Goal: Find specific page/section: Find specific page/section

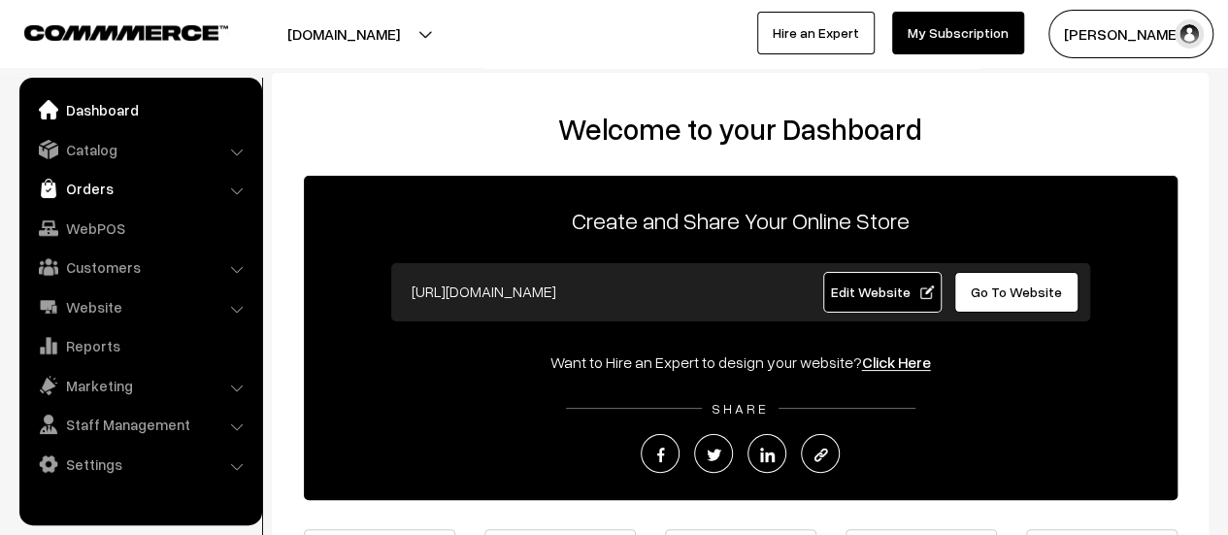
click at [103, 191] on link "Orders" at bounding box center [139, 188] width 231 height 35
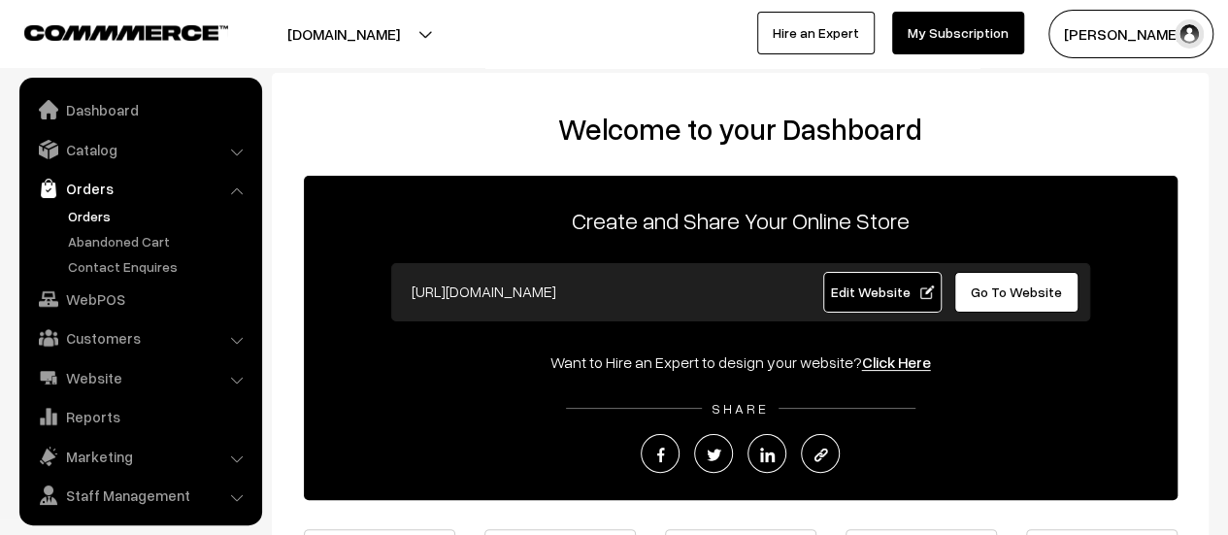
click at [99, 217] on link "Orders" at bounding box center [159, 216] width 192 height 20
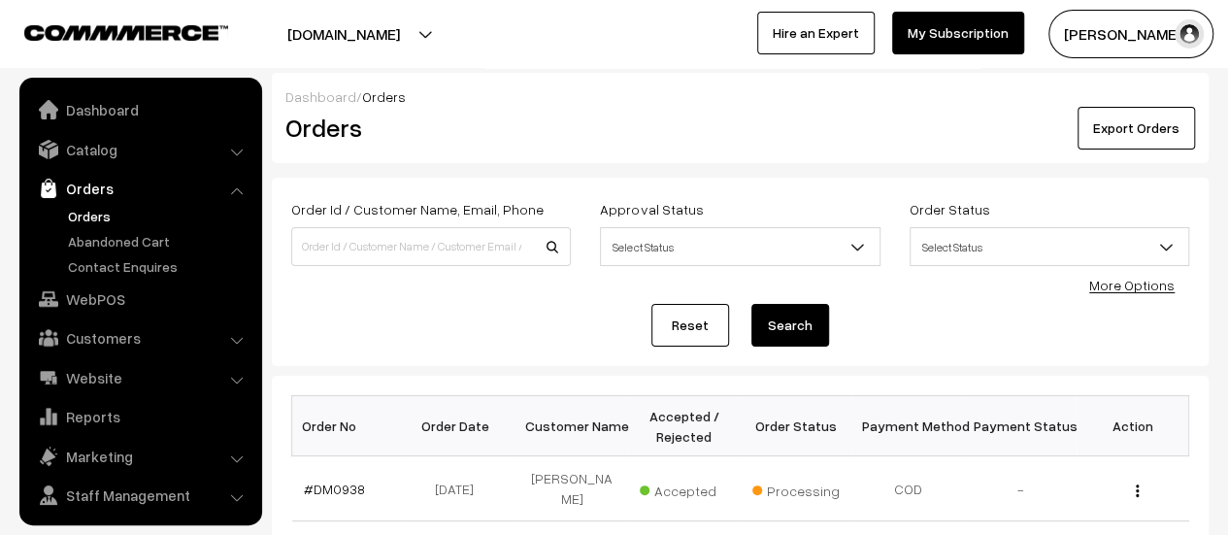
scroll to position [45, 0]
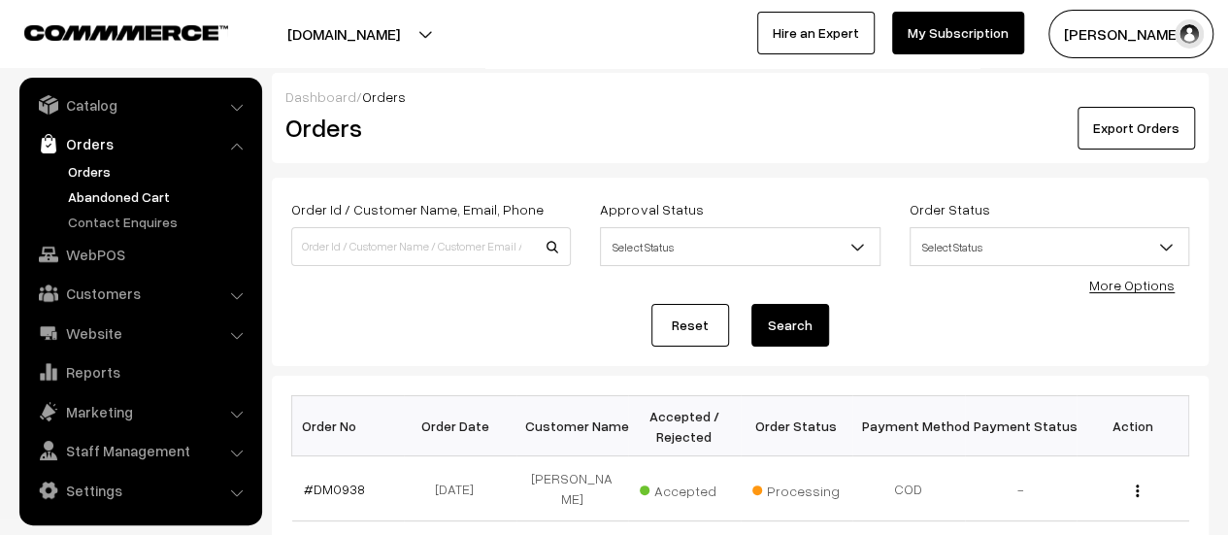
click at [137, 197] on link "Abandoned Cart" at bounding box center [159, 196] width 192 height 20
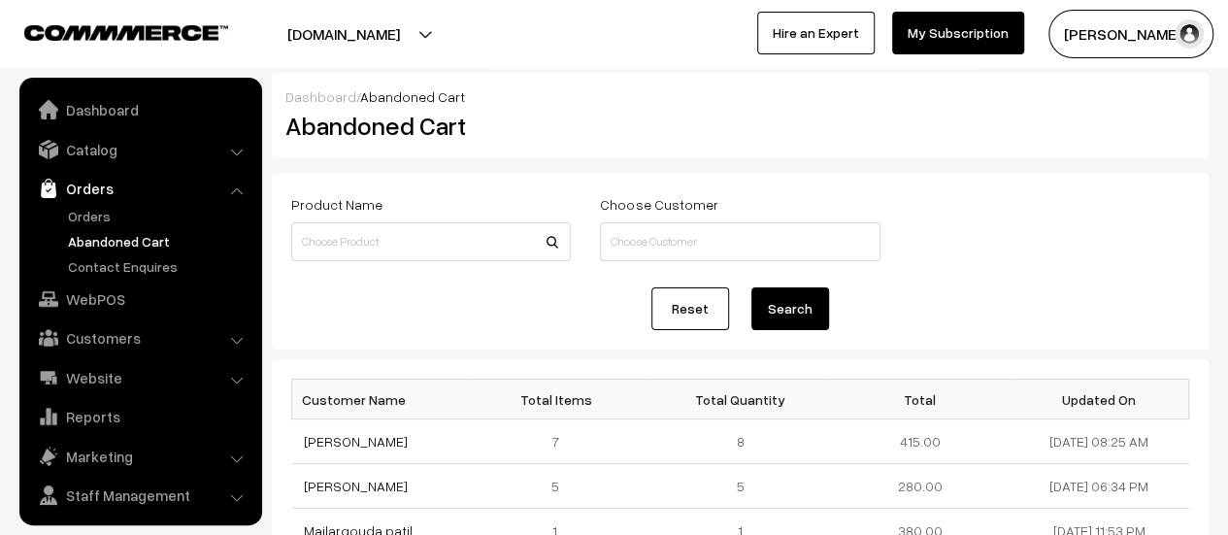
scroll to position [45, 0]
